Goal: Task Accomplishment & Management: Complete application form

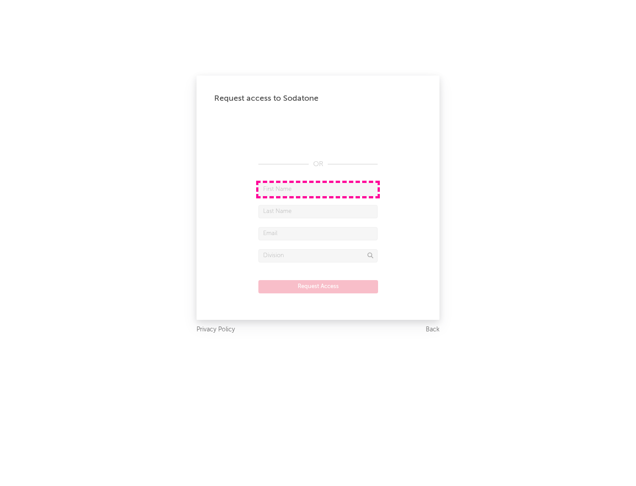
click at [318, 189] on input "text" at bounding box center [317, 189] width 119 height 13
type input "[PERSON_NAME]"
click at [318, 211] on input "text" at bounding box center [317, 211] width 119 height 13
type input "[PERSON_NAME]"
click at [318, 233] on input "text" at bounding box center [317, 233] width 119 height 13
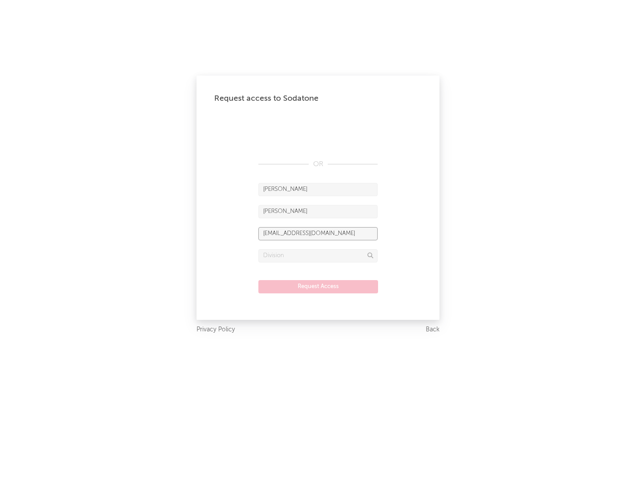
type input "[EMAIL_ADDRESS][DOMAIN_NAME]"
click at [318, 255] on input "text" at bounding box center [317, 255] width 119 height 13
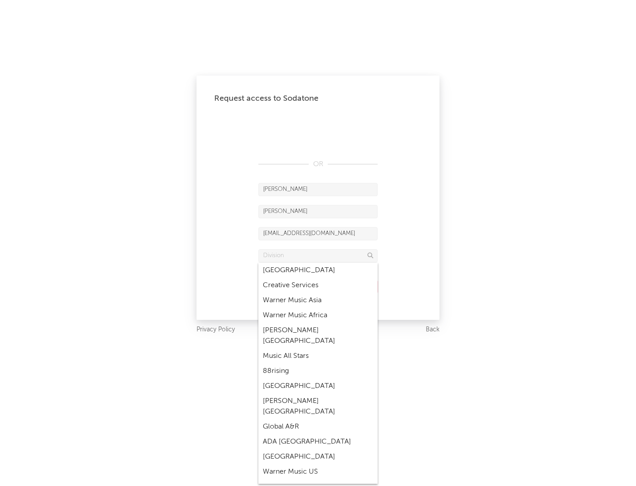
click at [318, 348] on div "Music All Stars" at bounding box center [317, 355] width 119 height 15
type input "Music All Stars"
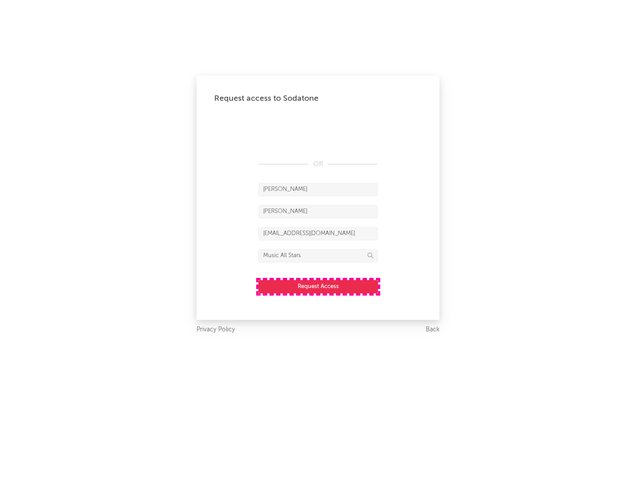
click at [318, 286] on button "Request Access" at bounding box center [318, 286] width 120 height 13
